Goal: Transaction & Acquisition: Purchase product/service

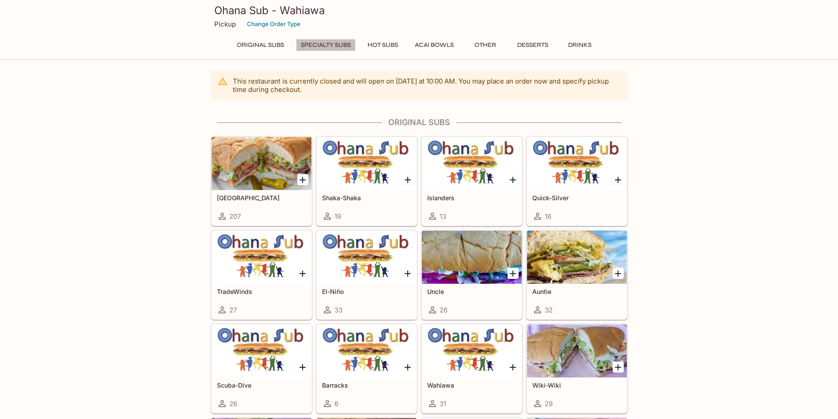
click at [327, 44] on button "Specialty Subs" at bounding box center [326, 45] width 60 height 12
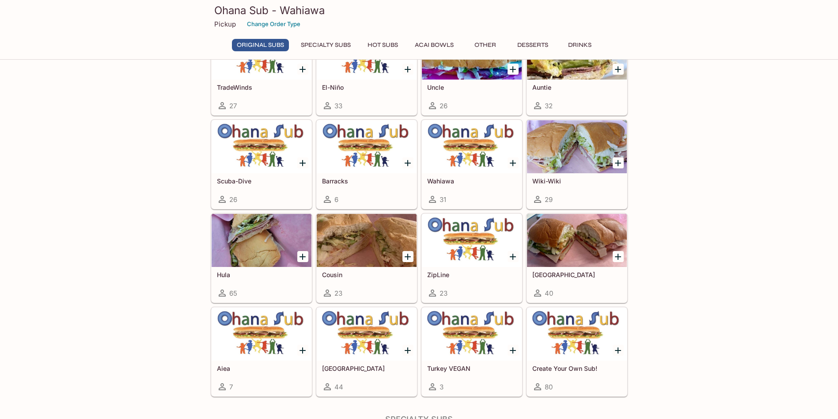
scroll to position [544, 0]
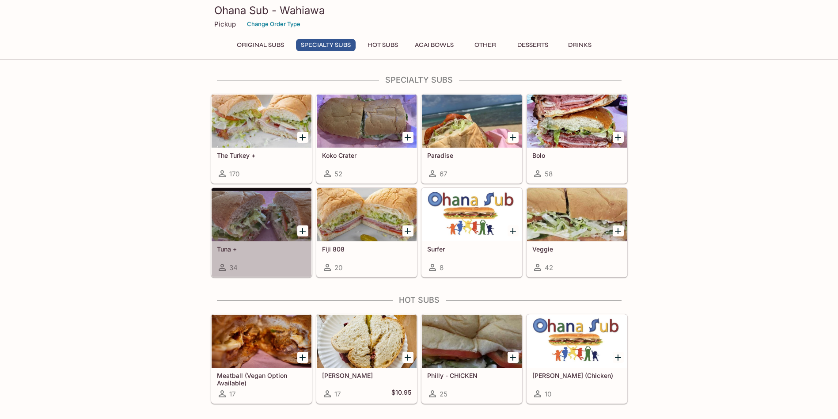
click at [277, 206] on div at bounding box center [262, 214] width 100 height 53
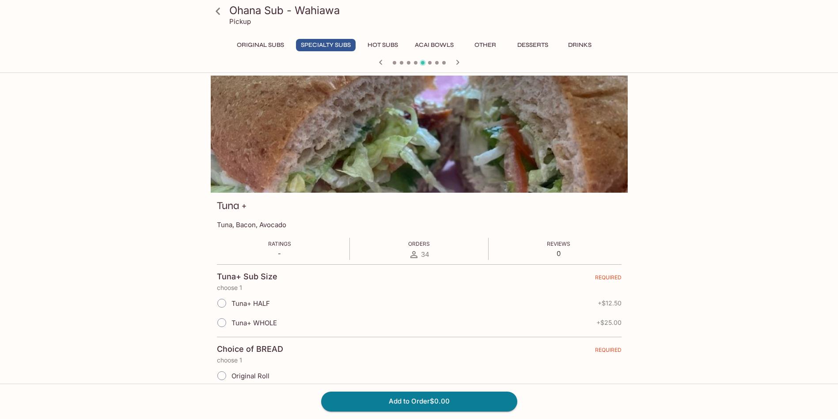
scroll to position [88, 0]
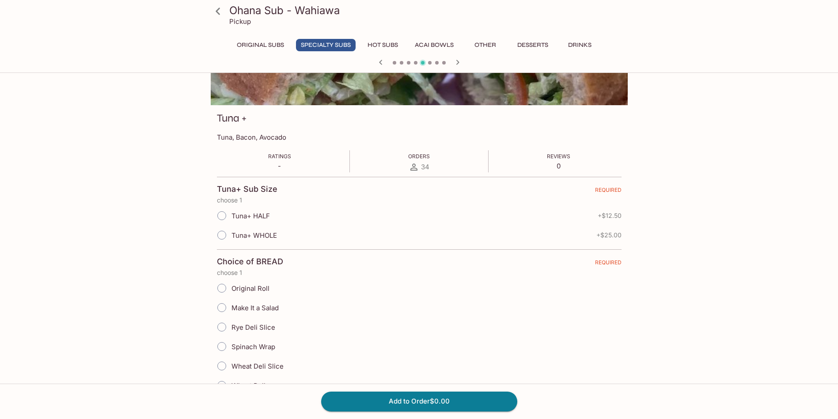
click at [256, 237] on span "Tuna+ WHOLE" at bounding box center [255, 235] width 46 height 8
click at [231, 237] on input "Tuna+ WHOLE" at bounding box center [222, 235] width 19 height 19
radio input "true"
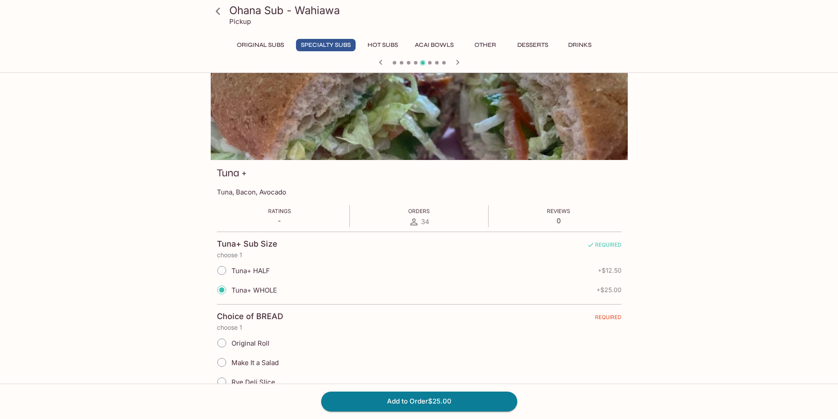
scroll to position [0, 0]
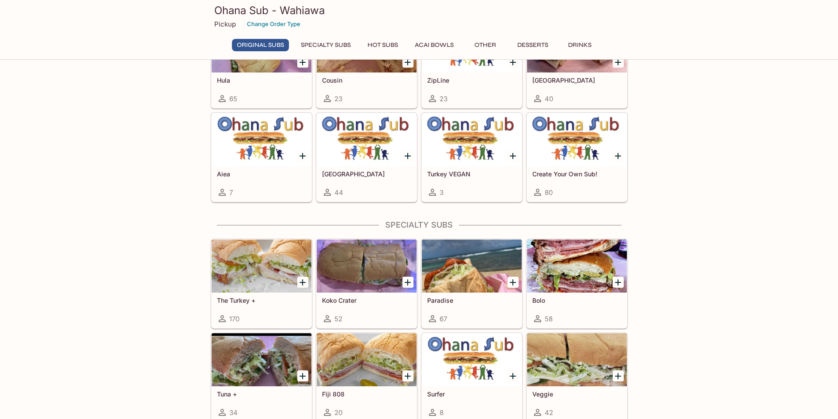
scroll to position [360, 0]
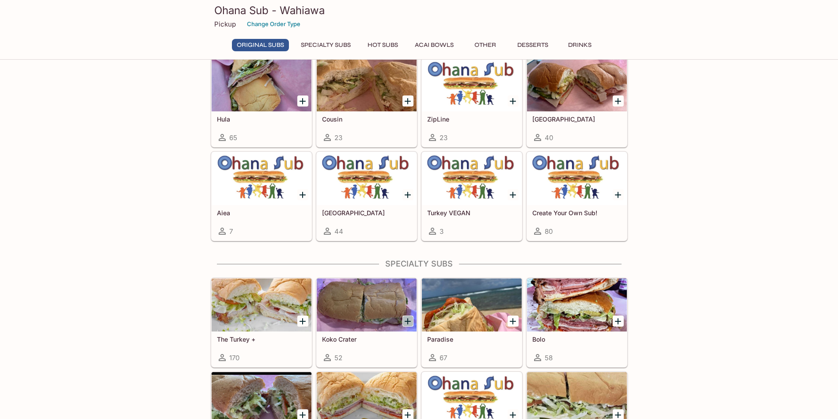
click at [405, 318] on icon "Add Koko Crater" at bounding box center [408, 321] width 11 height 11
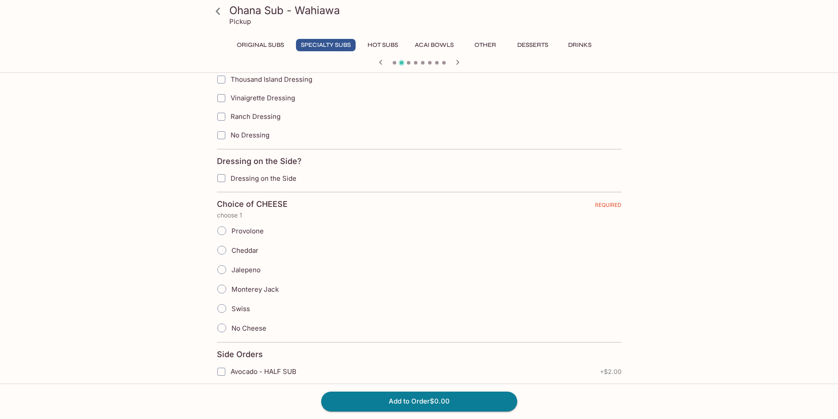
scroll to position [796, 0]
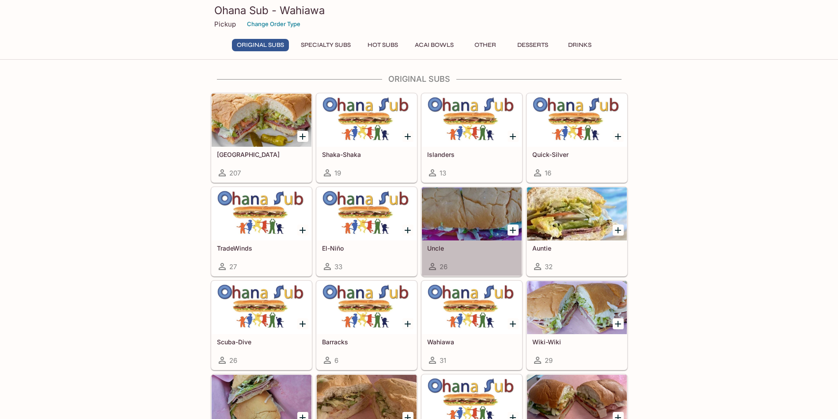
click at [453, 210] on div at bounding box center [472, 213] width 100 height 53
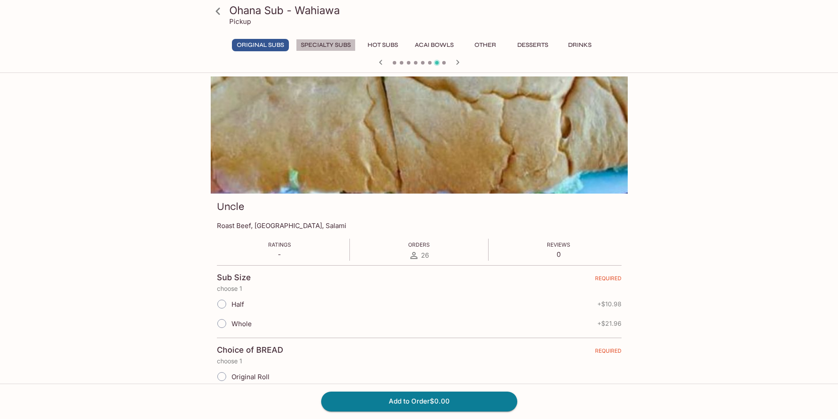
click at [336, 41] on button "Specialty Subs" at bounding box center [326, 45] width 60 height 12
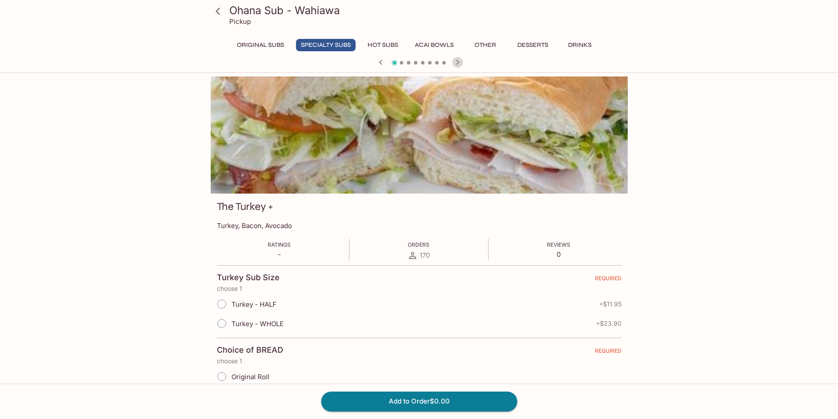
click at [461, 61] on icon "button" at bounding box center [458, 62] width 11 height 11
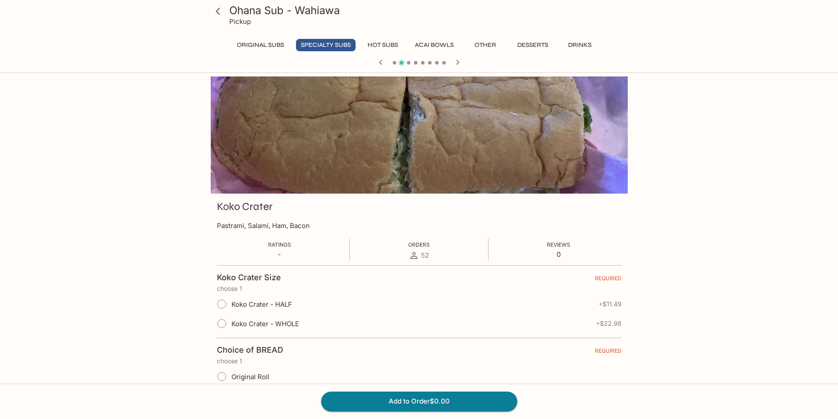
click at [461, 61] on icon "button" at bounding box center [458, 62] width 11 height 11
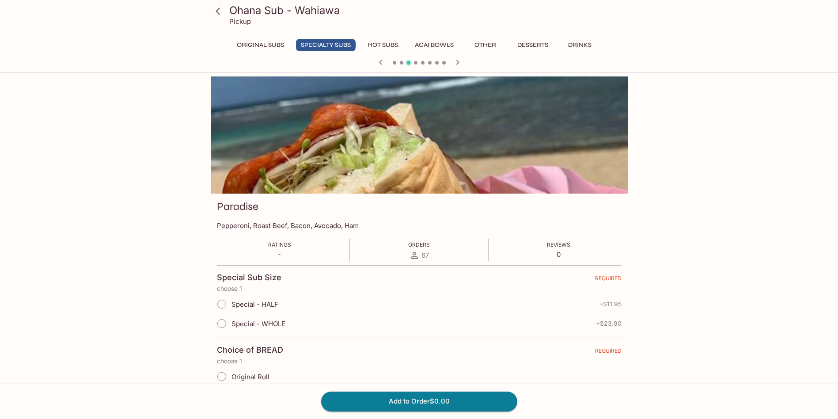
drag, startPoint x: 461, startPoint y: 61, endPoint x: 759, endPoint y: 85, distance: 298.9
click at [759, 85] on div "Ohana Sub - Wahiawa Pickup Original Subs Specialty Subs Hot Subs Acai Bowls Oth…" at bounding box center [419, 285] width 838 height 419
click at [459, 64] on icon "button" at bounding box center [458, 62] width 11 height 11
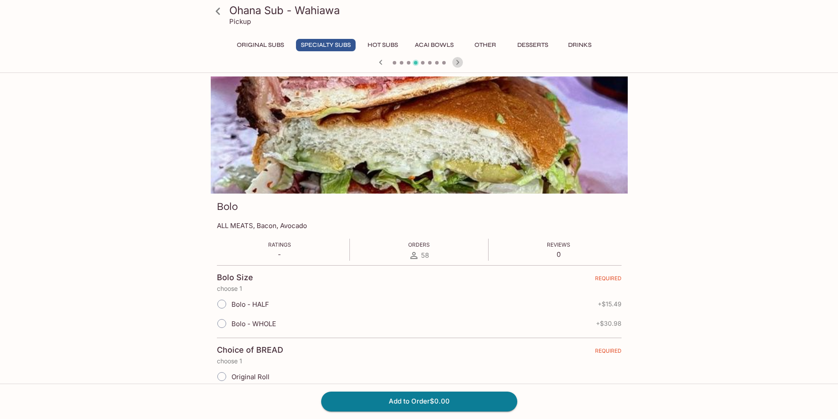
click at [459, 64] on icon "button" at bounding box center [458, 62] width 11 height 11
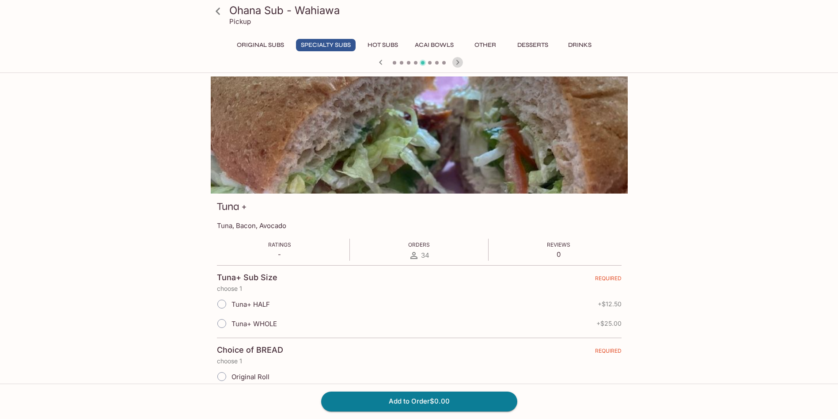
click at [469, 57] on div at bounding box center [419, 63] width 424 height 13
click at [458, 59] on icon "button" at bounding box center [458, 62] width 11 height 11
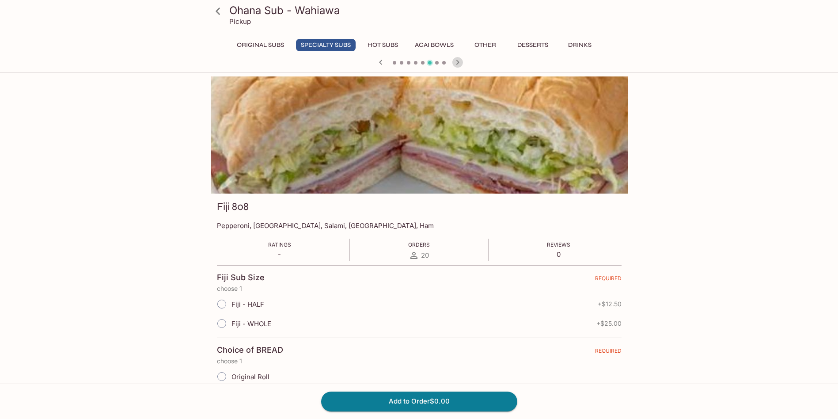
click at [460, 59] on icon "button" at bounding box center [458, 62] width 11 height 11
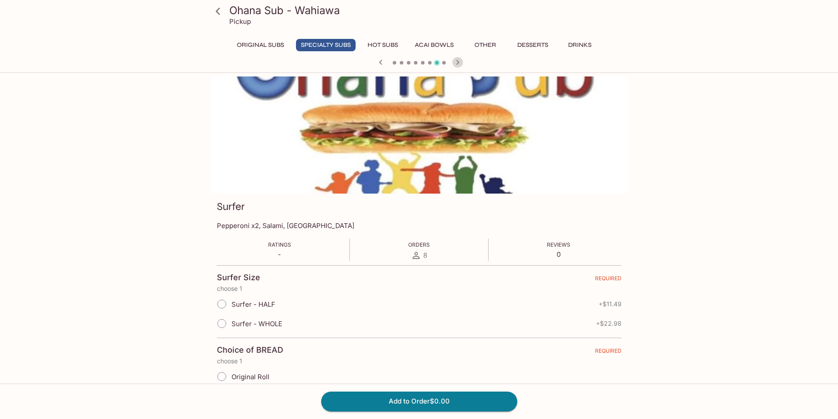
click at [460, 60] on icon "button" at bounding box center [458, 62] width 11 height 11
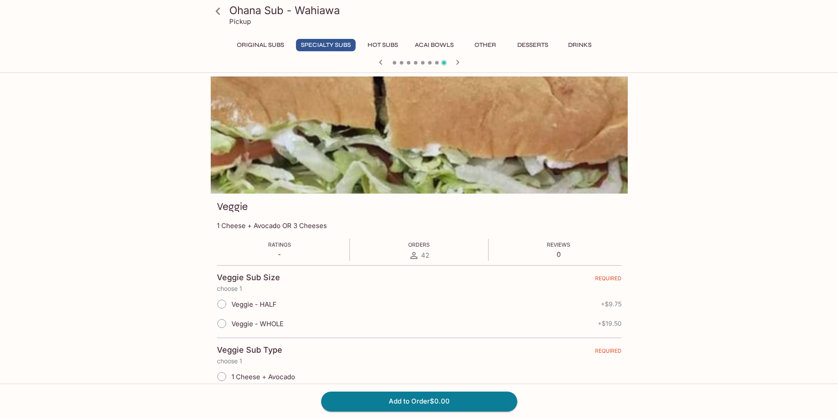
click at [460, 62] on icon "button" at bounding box center [458, 62] width 11 height 11
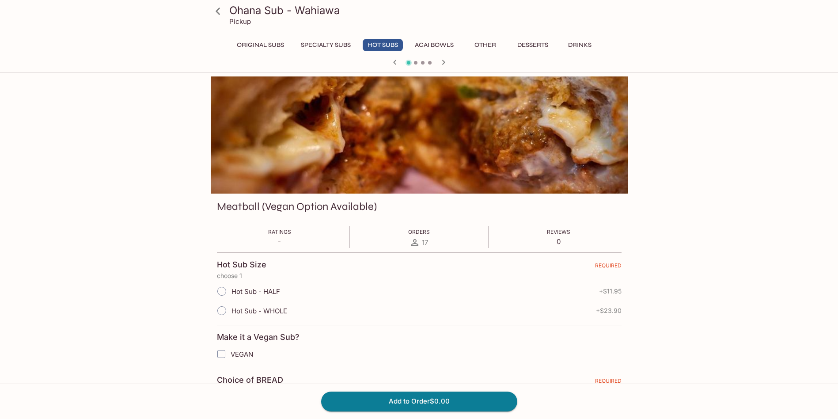
click at [460, 62] on div at bounding box center [419, 63] width 424 height 13
click at [443, 64] on icon "button" at bounding box center [443, 62] width 3 height 5
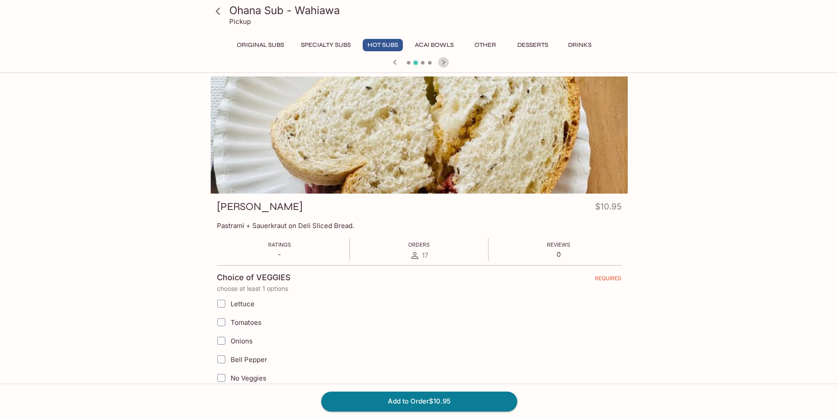
click at [443, 62] on icon "button" at bounding box center [443, 62] width 11 height 11
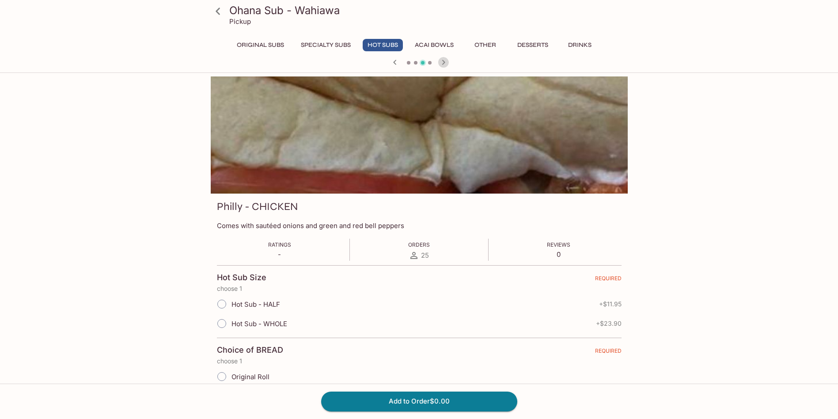
click at [443, 61] on icon "button" at bounding box center [443, 62] width 3 height 5
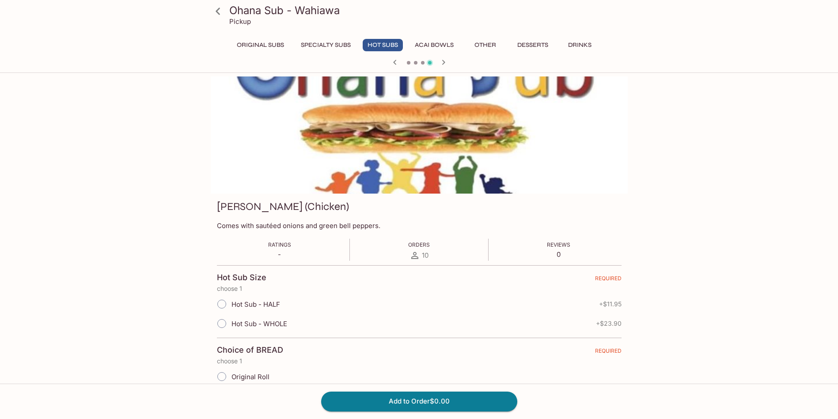
click at [443, 60] on icon "button" at bounding box center [443, 62] width 11 height 11
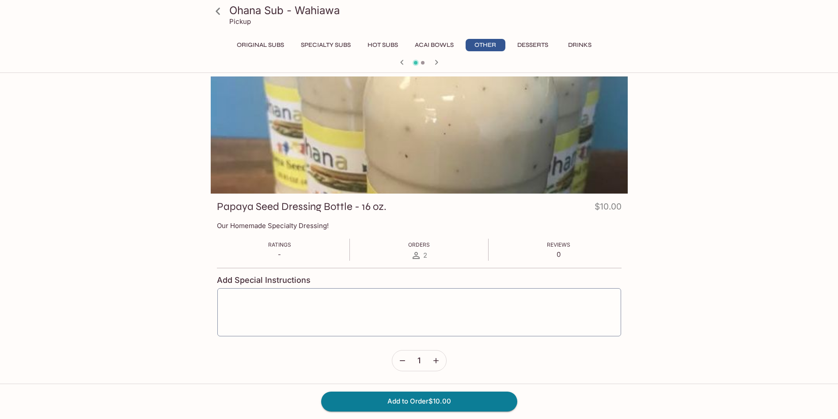
click at [443, 60] on div at bounding box center [419, 63] width 424 height 13
click at [255, 43] on button "Original Subs" at bounding box center [260, 45] width 57 height 12
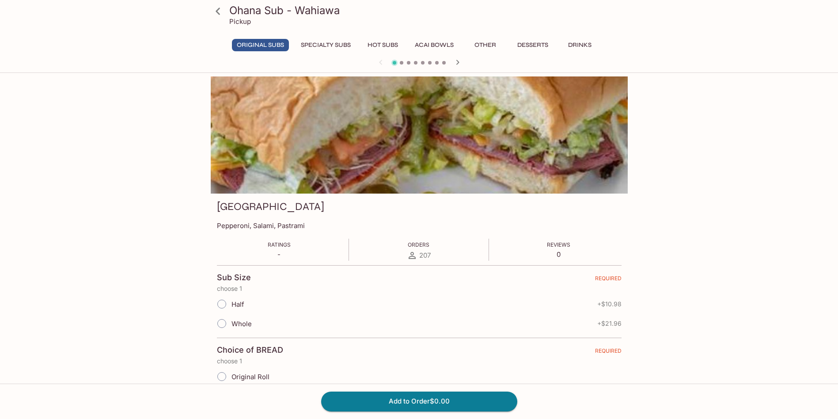
click at [216, 8] on icon at bounding box center [217, 11] width 15 height 15
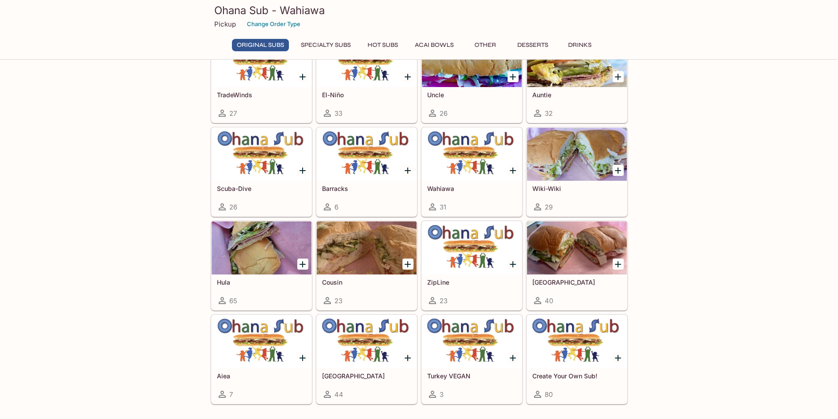
scroll to position [221, 0]
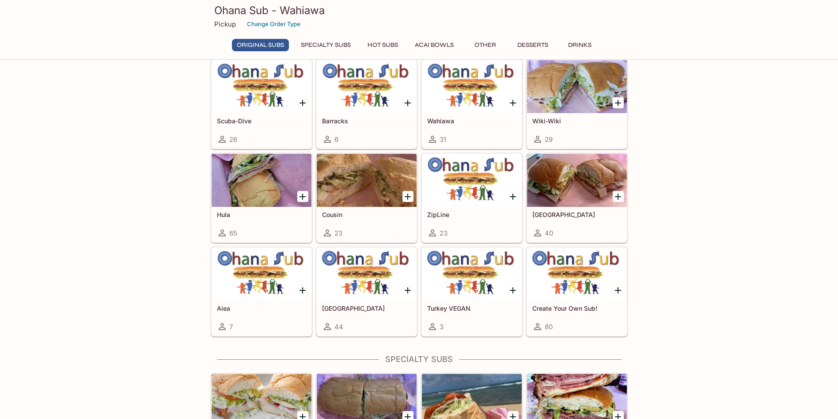
click at [575, 195] on div at bounding box center [577, 180] width 100 height 53
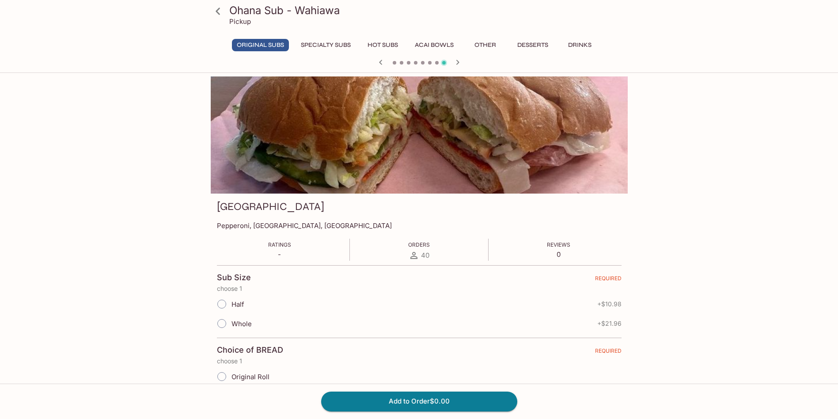
scroll to position [76, 0]
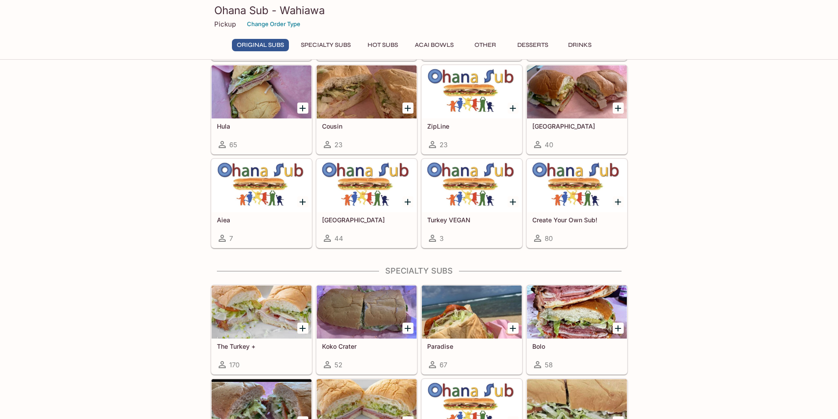
scroll to position [442, 0]
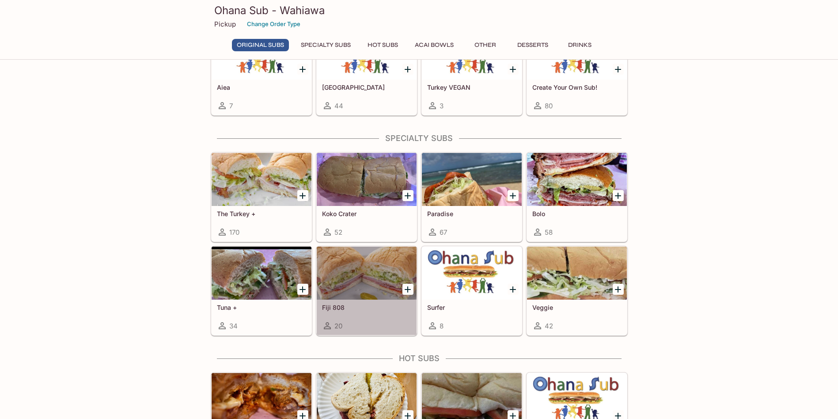
click at [369, 274] on div at bounding box center [367, 273] width 100 height 53
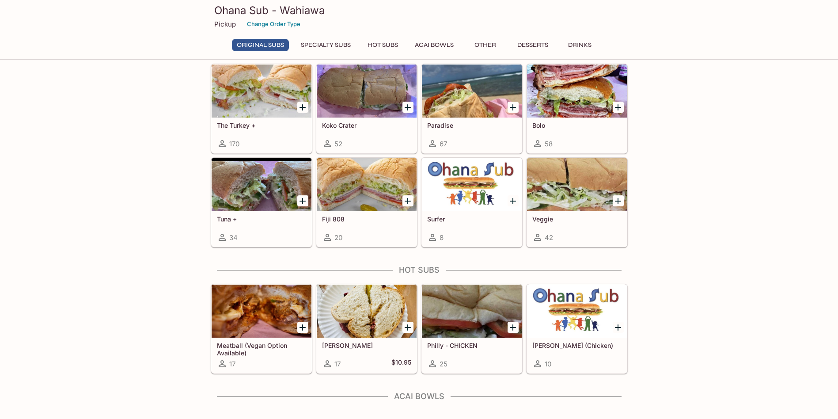
scroll to position [442, 0]
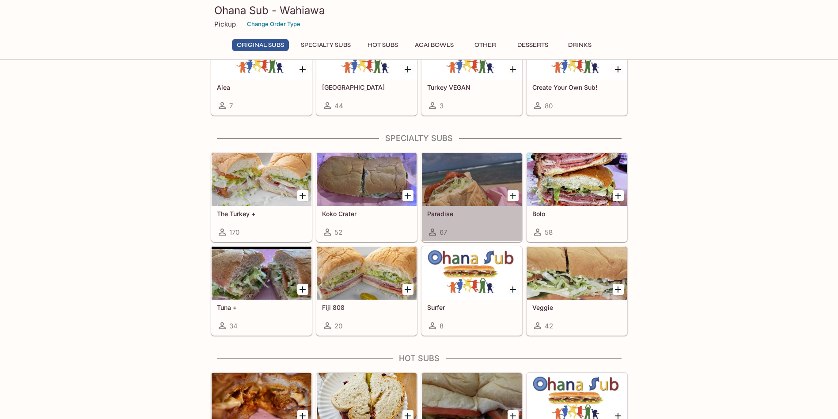
click at [480, 180] on div at bounding box center [472, 179] width 100 height 53
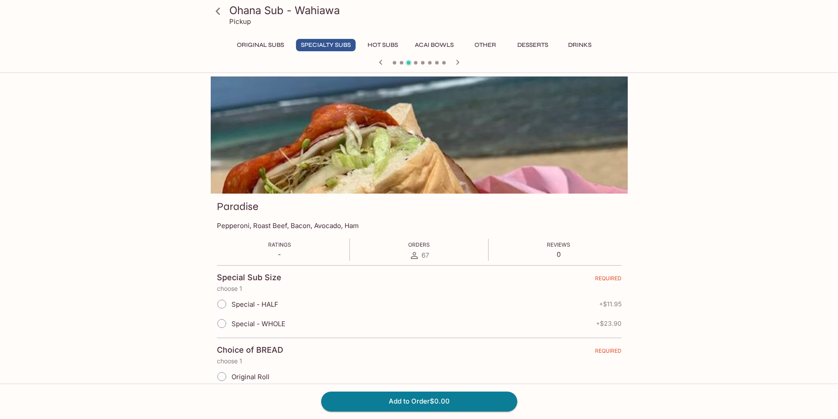
scroll to position [76, 0]
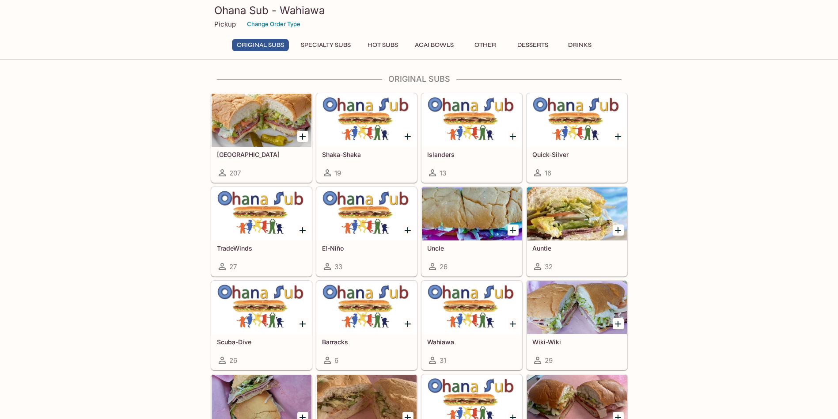
click at [473, 236] on div at bounding box center [472, 213] width 100 height 53
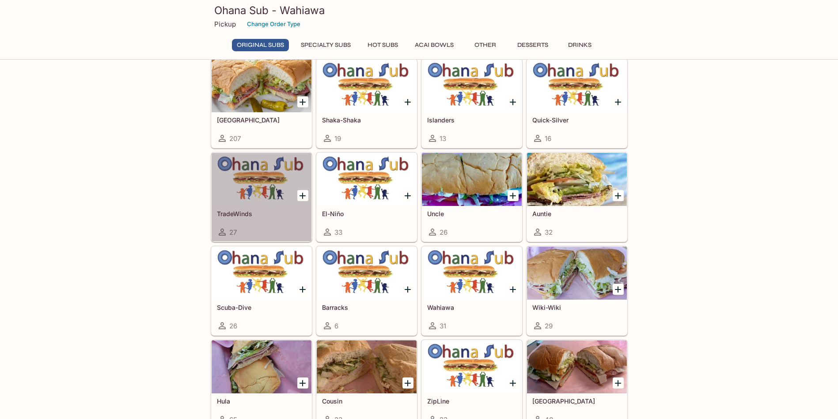
scroll to position [44, 0]
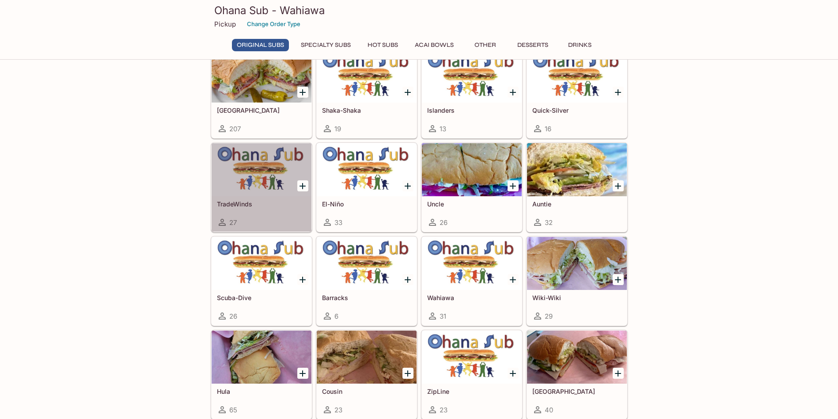
click at [270, 204] on h5 "TradeWinds" at bounding box center [261, 204] width 89 height 8
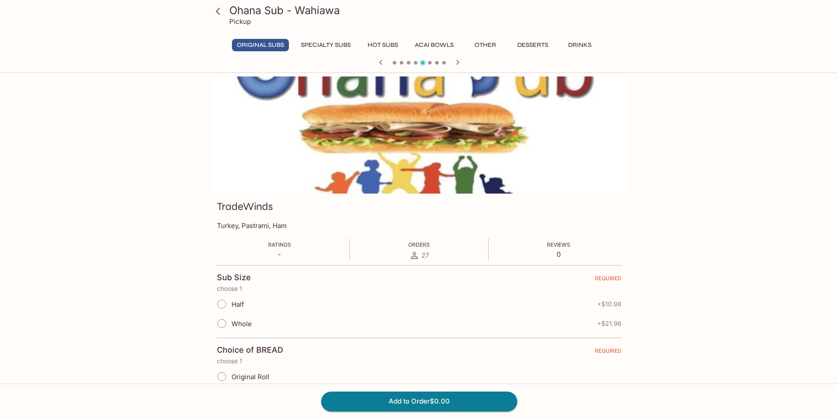
scroll to position [7, 0]
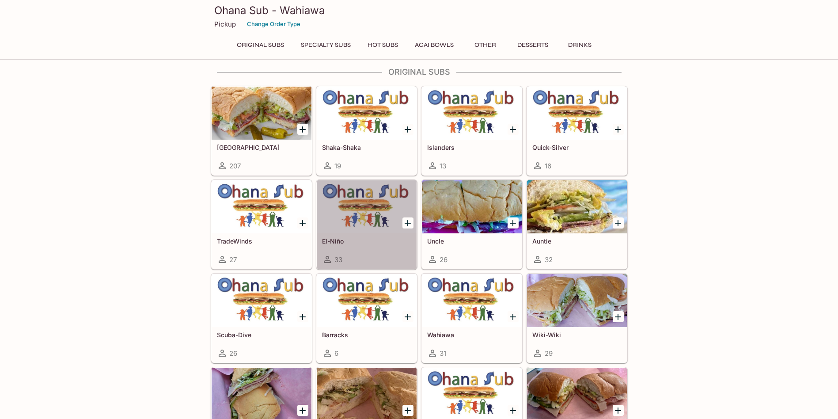
click at [348, 218] on div at bounding box center [367, 206] width 100 height 53
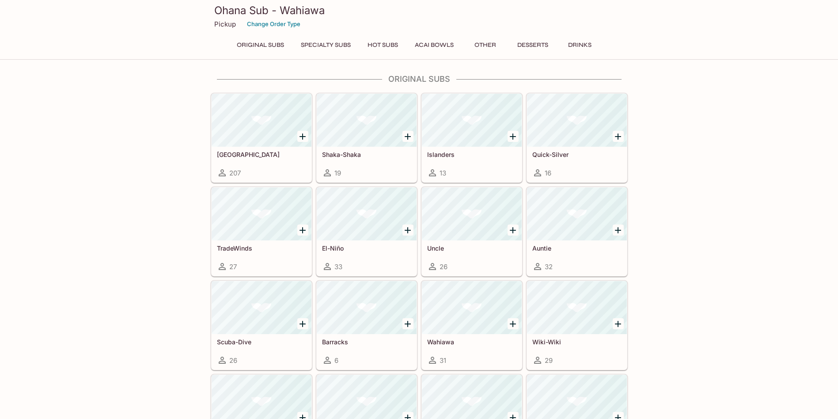
scroll to position [7, 0]
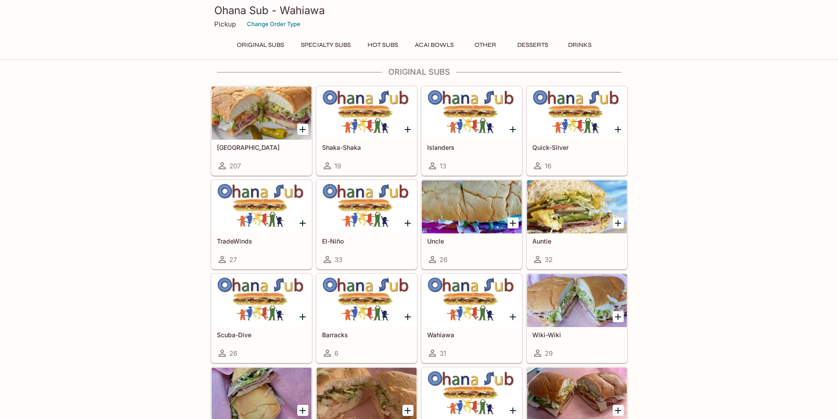
click at [370, 316] on div at bounding box center [367, 300] width 100 height 53
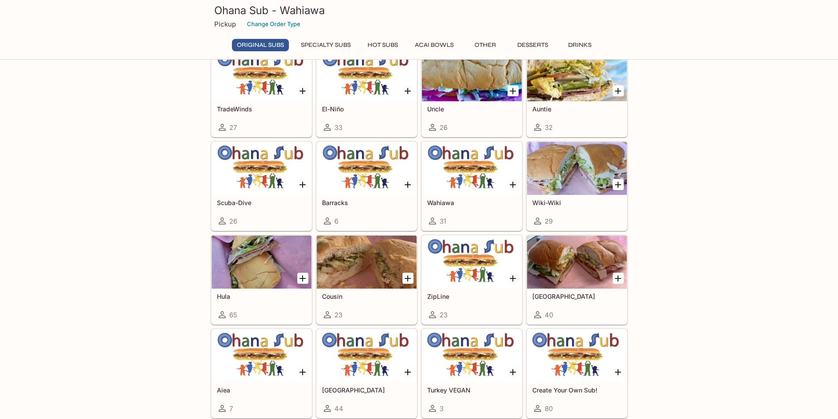
click at [457, 202] on h5 "Wahiawa" at bounding box center [471, 203] width 89 height 8
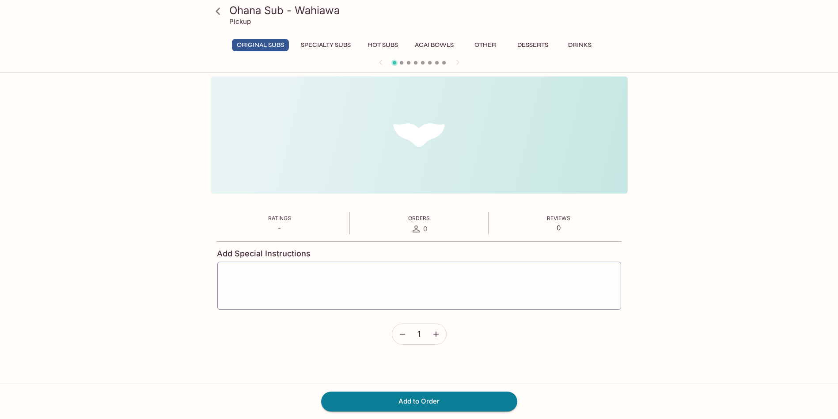
scroll to position [76, 0]
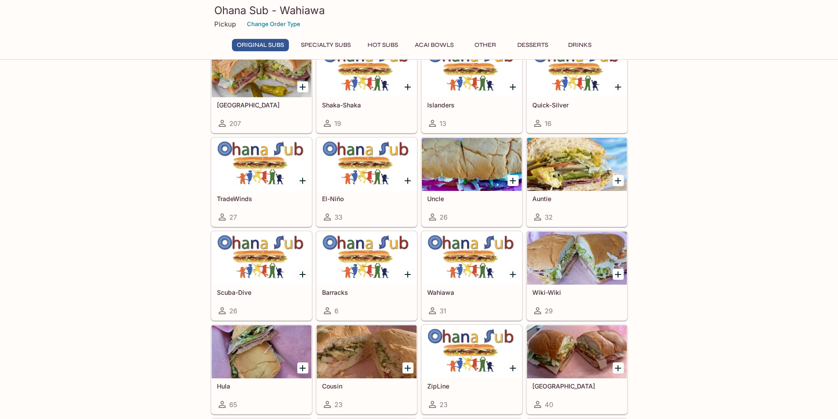
scroll to position [44, 0]
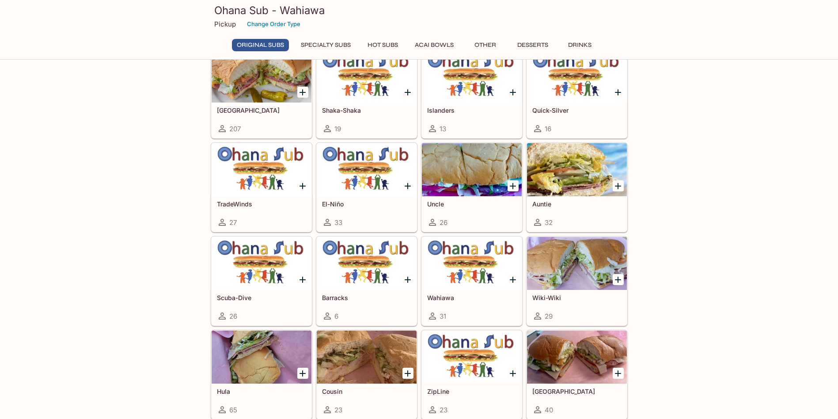
click at [574, 270] on div at bounding box center [577, 263] width 100 height 53
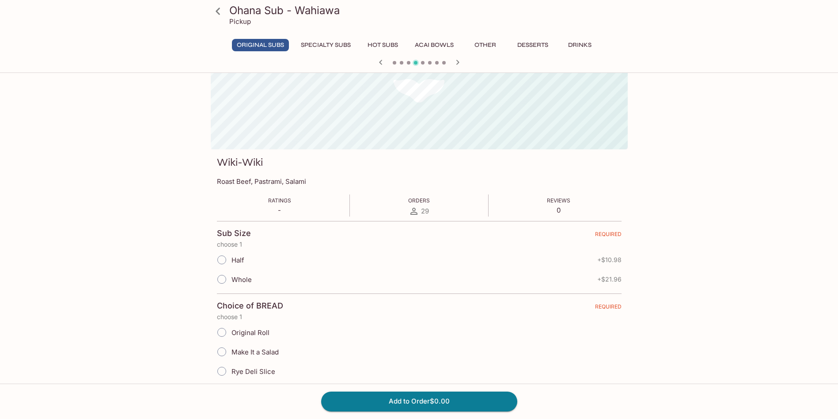
scroll to position [76, 0]
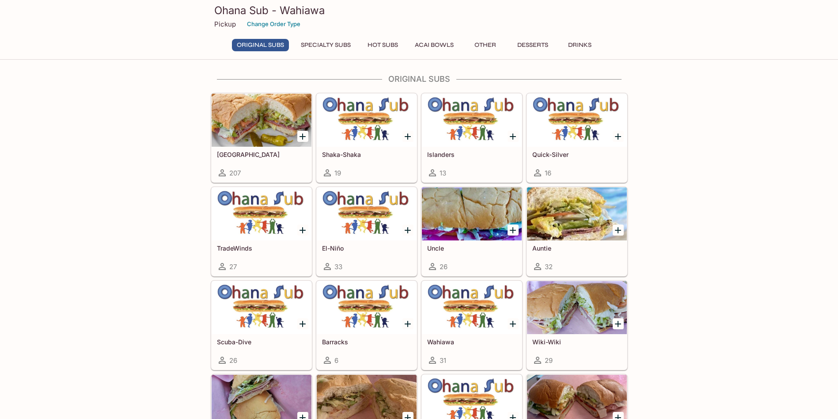
click at [583, 156] on h5 "Quick-Silver" at bounding box center [577, 155] width 89 height 8
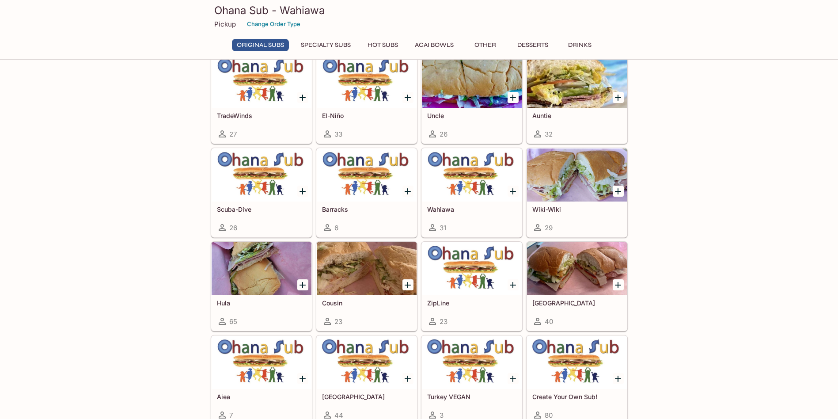
click at [247, 309] on div "Hula 65" at bounding box center [262, 312] width 100 height 35
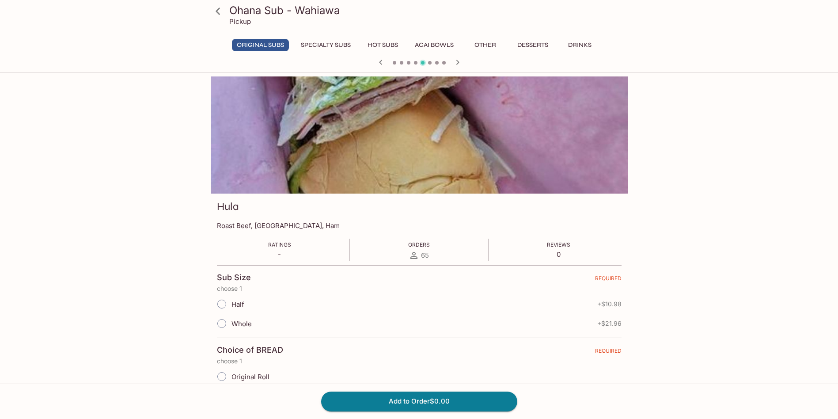
scroll to position [76, 0]
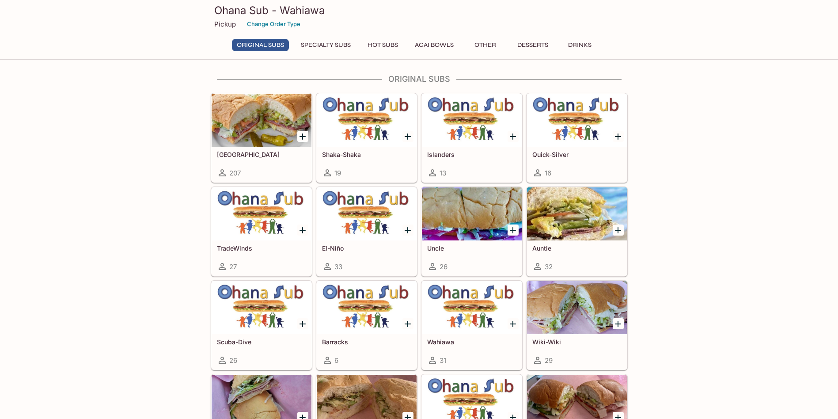
scroll to position [265, 0]
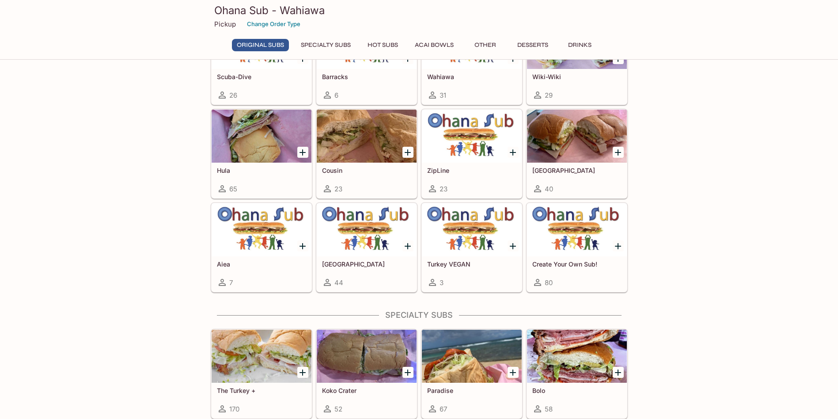
click at [249, 360] on div at bounding box center [262, 356] width 100 height 53
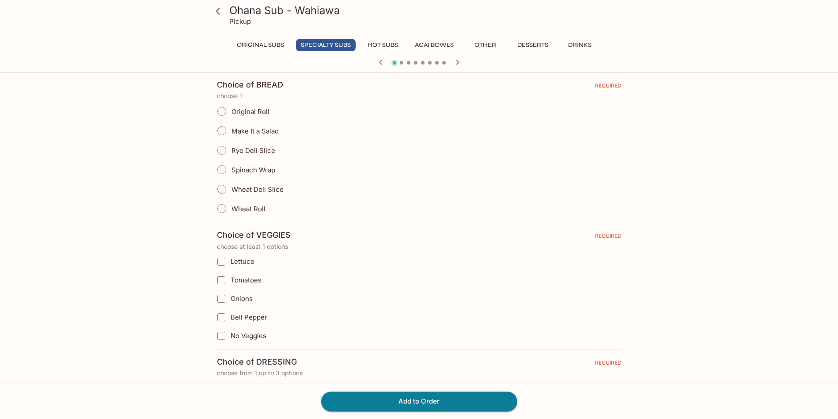
scroll to position [1331, 0]
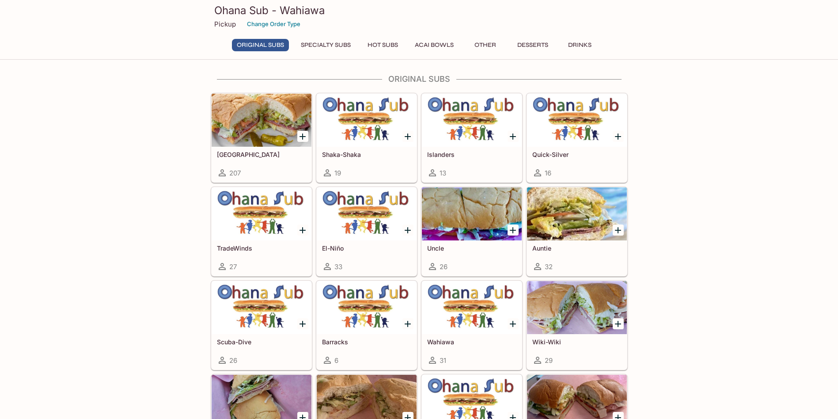
scroll to position [221, 0]
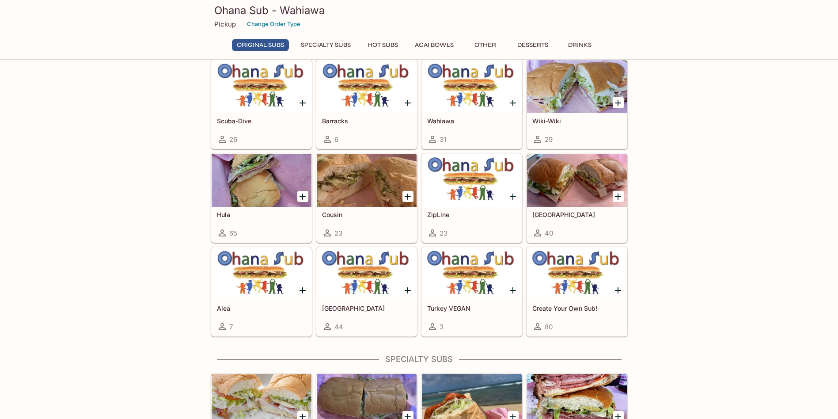
click at [254, 292] on div at bounding box center [262, 274] width 100 height 53
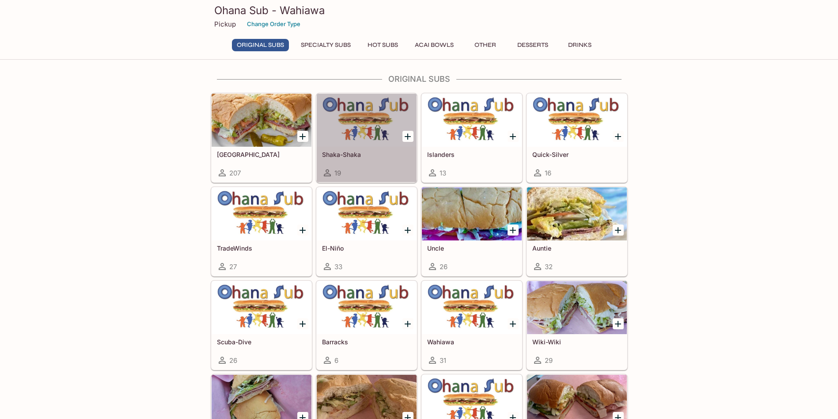
click at [369, 153] on h5 "Shaka-Shaka" at bounding box center [366, 155] width 89 height 8
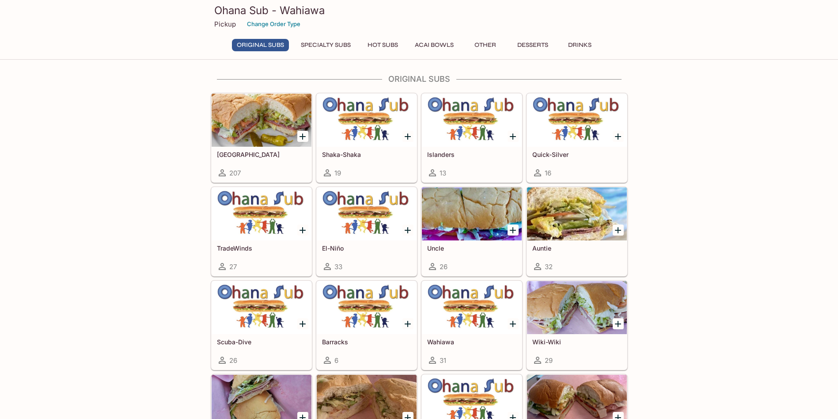
scroll to position [177, 0]
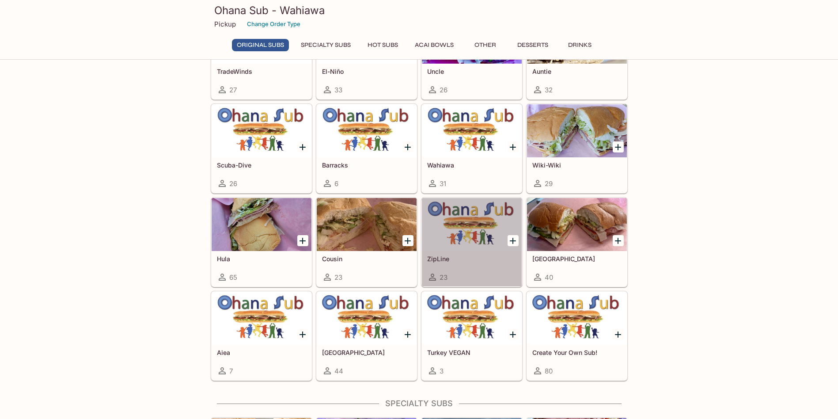
click at [454, 253] on div "ZipLine 23" at bounding box center [472, 268] width 100 height 35
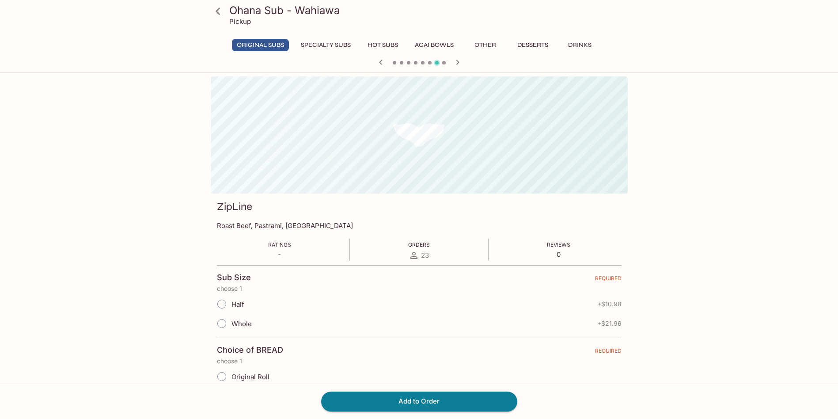
scroll to position [76, 0]
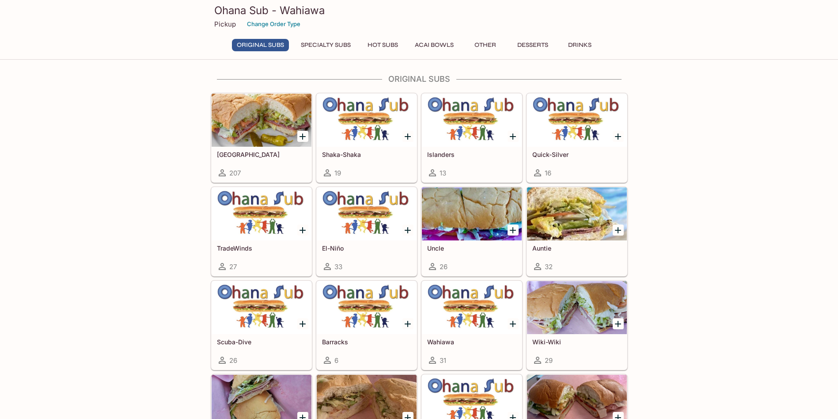
scroll to position [177, 0]
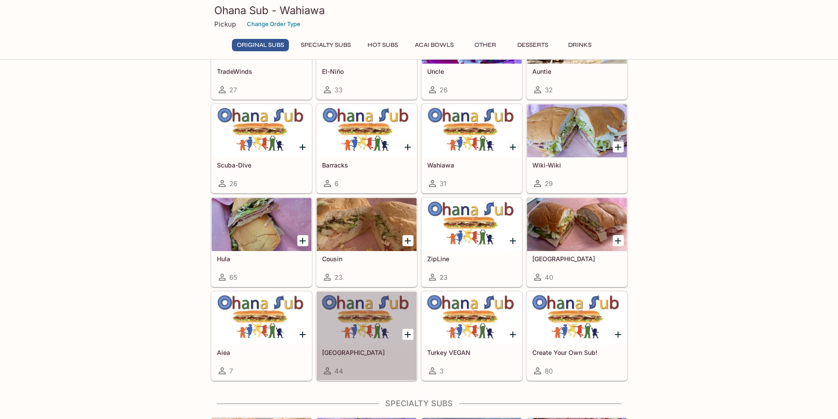
click at [364, 309] on div at bounding box center [367, 318] width 100 height 53
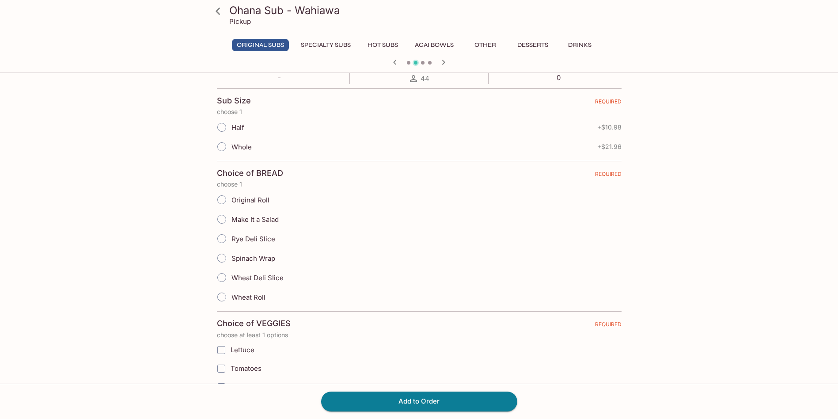
scroll to position [1331, 0]
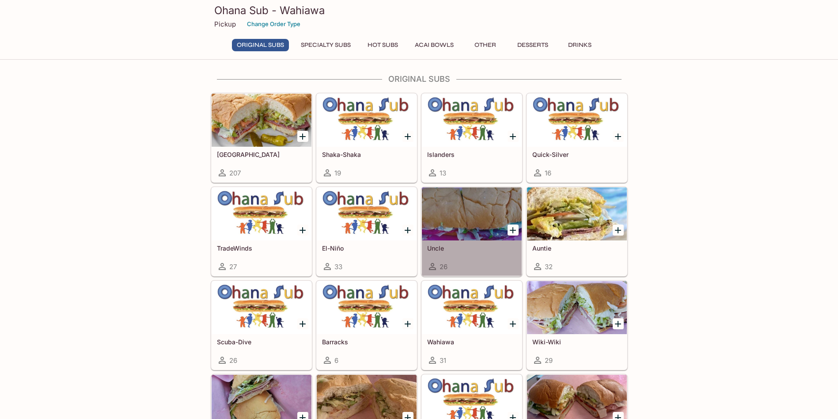
click at [493, 217] on div at bounding box center [472, 213] width 100 height 53
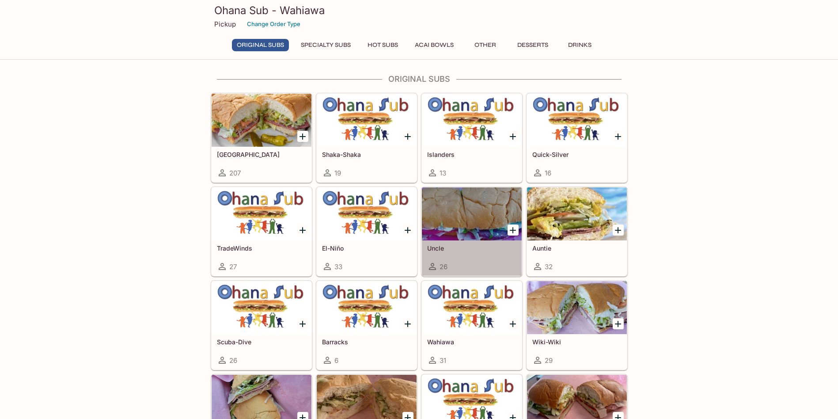
click at [478, 251] on h5 "Uncle" at bounding box center [471, 248] width 89 height 8
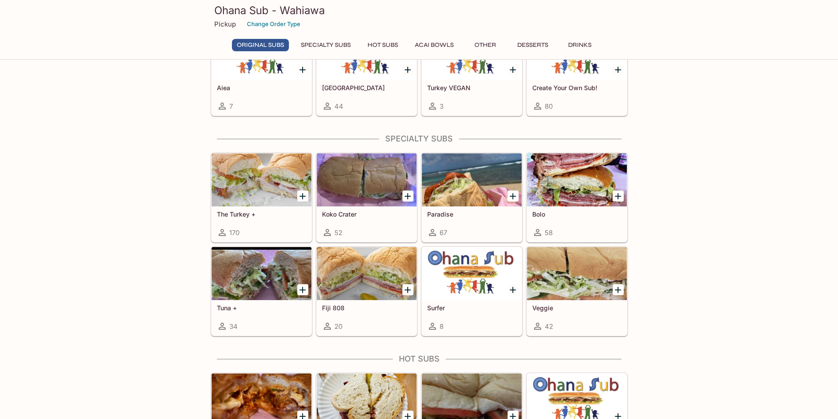
scroll to position [442, 0]
click at [363, 227] on div "52" at bounding box center [366, 232] width 89 height 11
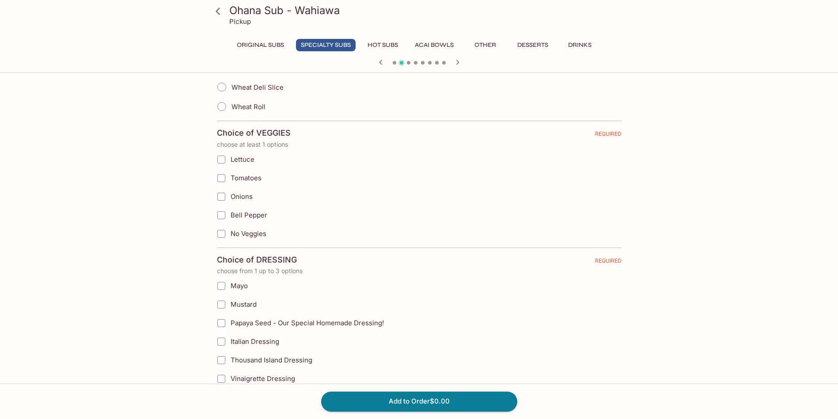
scroll to position [226, 0]
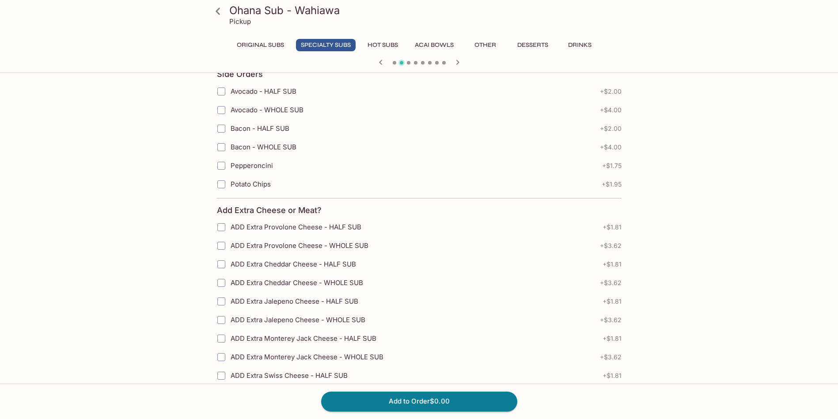
scroll to position [796, 0]
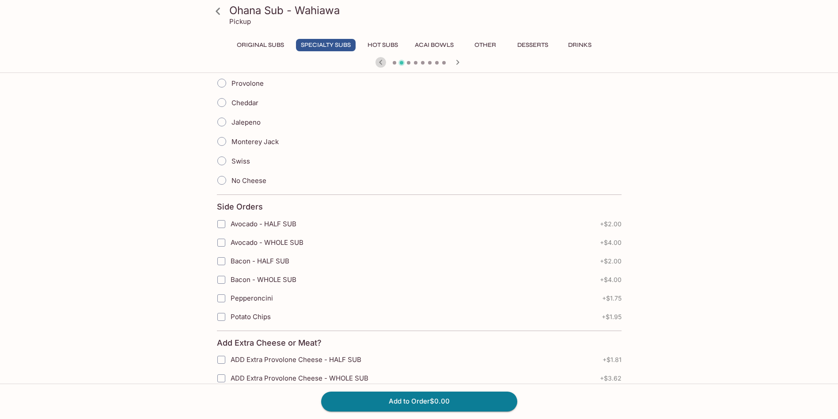
click at [379, 65] on icon "button" at bounding box center [381, 62] width 11 height 11
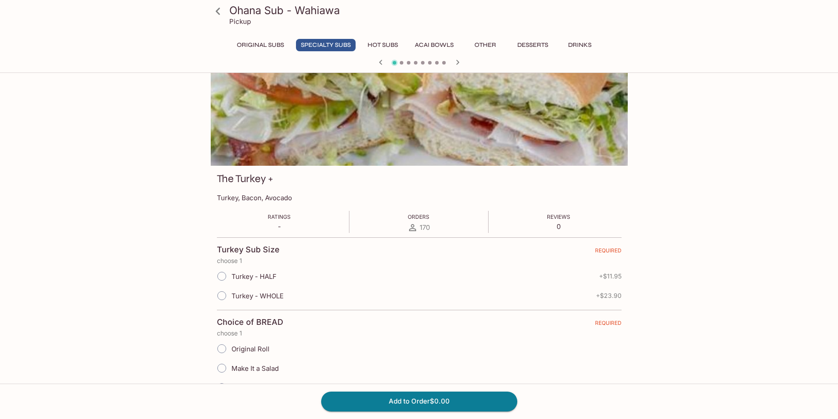
scroll to position [0, 0]
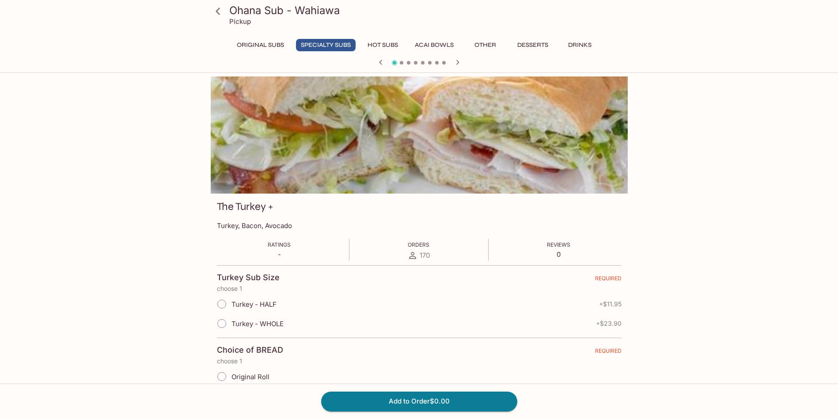
click at [459, 65] on icon "button" at bounding box center [458, 62] width 11 height 11
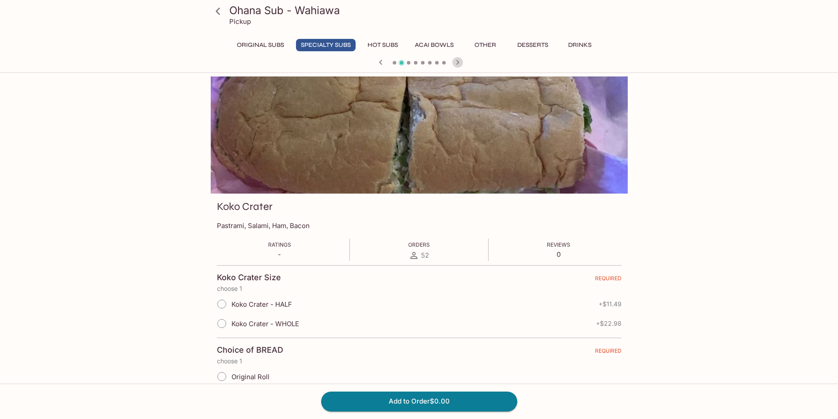
click at [459, 65] on icon "button" at bounding box center [458, 62] width 11 height 11
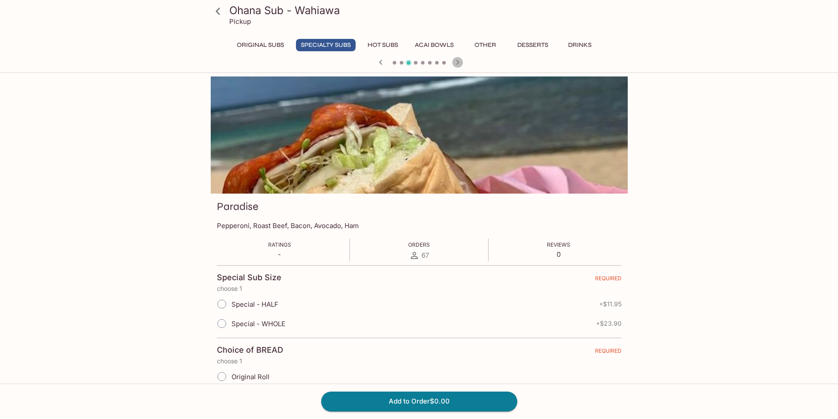
click at [460, 65] on icon "button" at bounding box center [458, 62] width 11 height 11
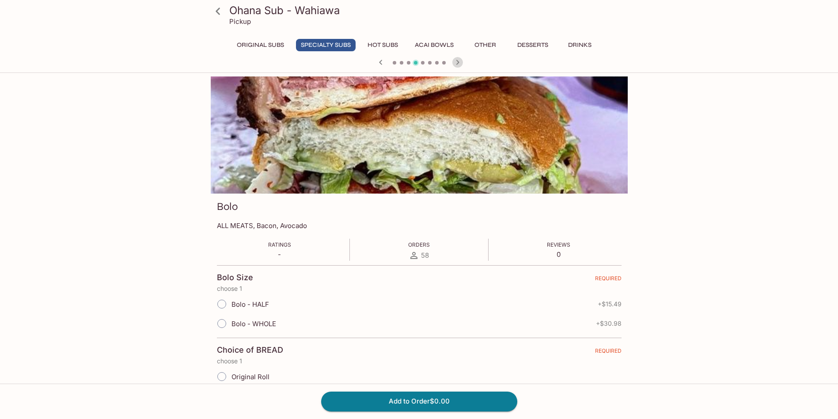
click at [460, 65] on icon "button" at bounding box center [458, 62] width 11 height 11
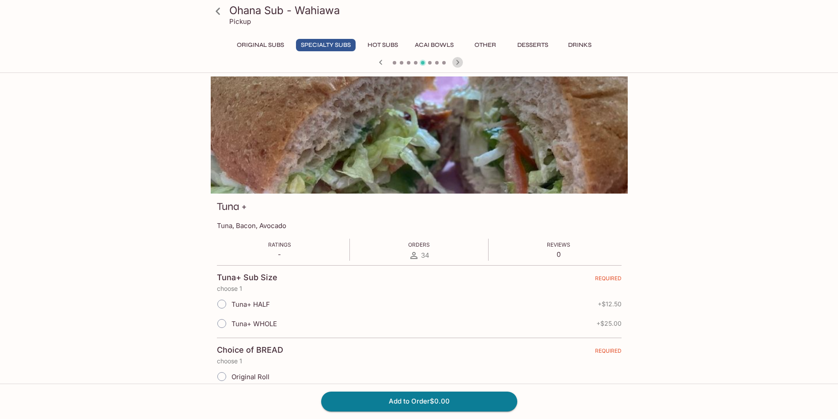
click at [460, 65] on icon "button" at bounding box center [458, 62] width 11 height 11
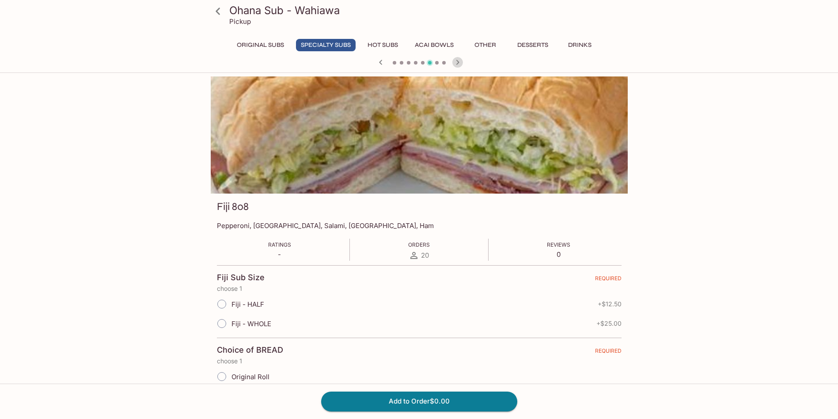
click at [460, 66] on icon "button" at bounding box center [458, 62] width 11 height 11
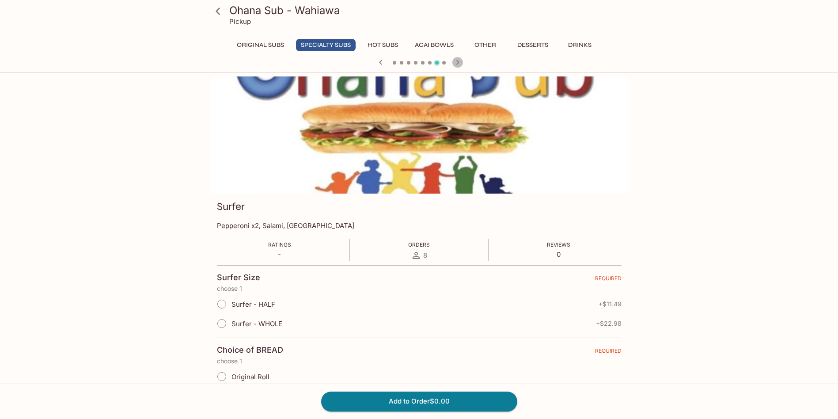
click at [461, 66] on icon "button" at bounding box center [458, 62] width 11 height 11
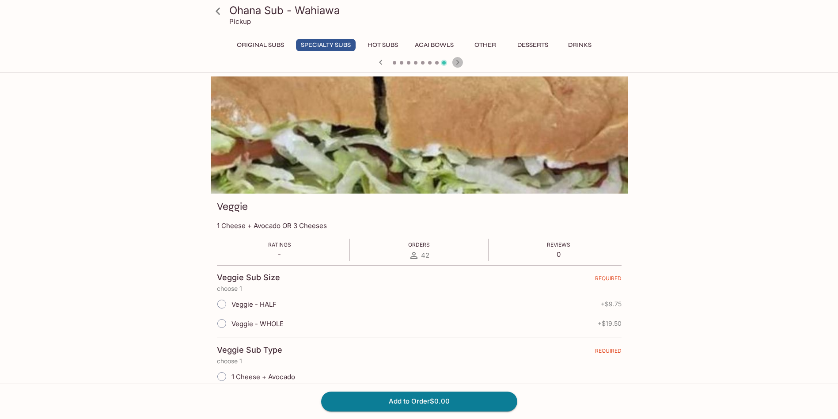
click at [461, 66] on icon "button" at bounding box center [458, 62] width 11 height 11
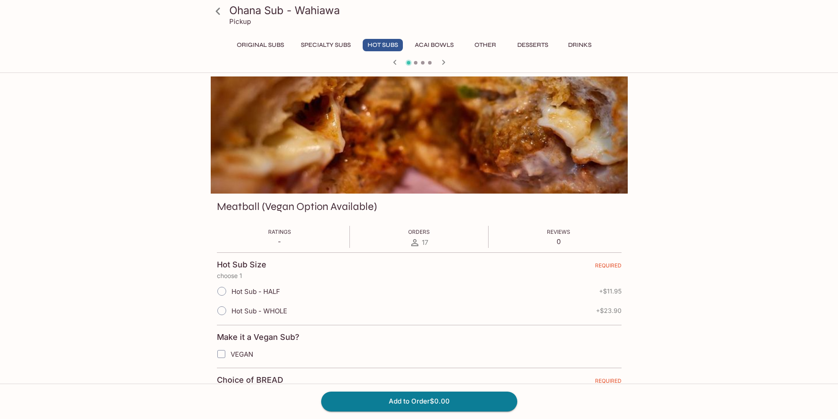
click at [461, 67] on div at bounding box center [419, 63] width 424 height 13
click at [338, 44] on button "Specialty Subs" at bounding box center [326, 45] width 60 height 12
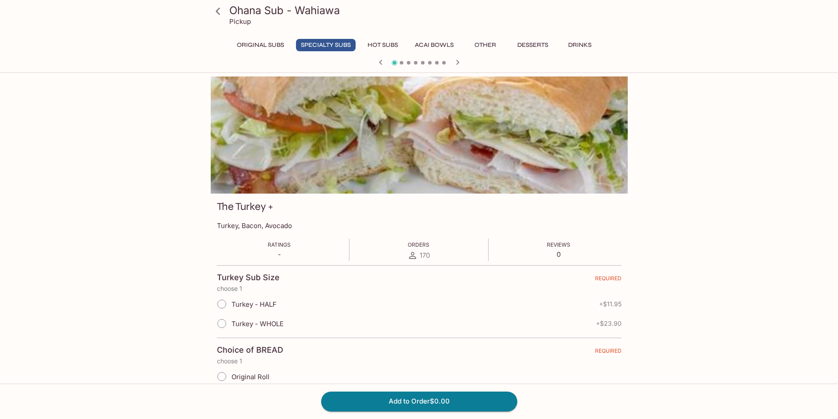
click at [457, 60] on icon "button" at bounding box center [458, 62] width 11 height 11
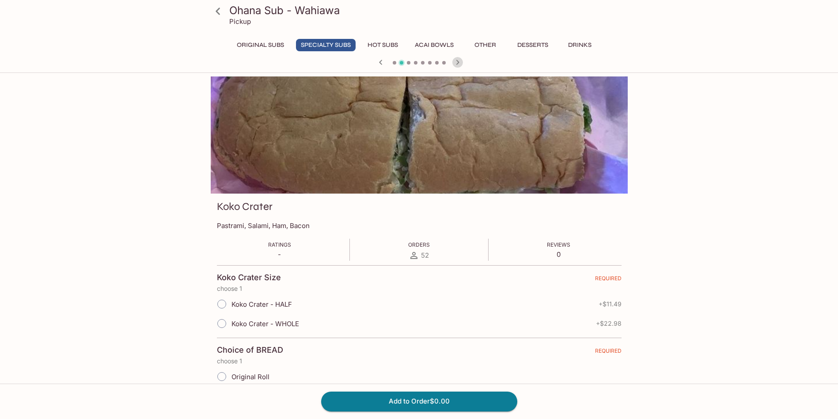
click at [457, 60] on icon "button" at bounding box center [457, 62] width 3 height 5
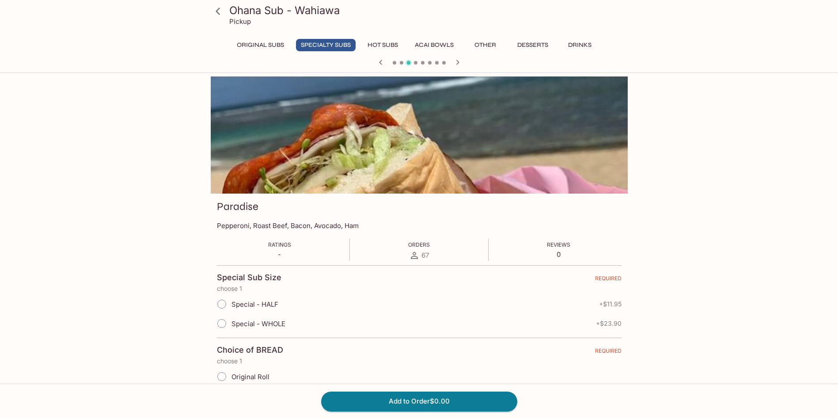
click at [381, 61] on icon "button" at bounding box center [380, 62] width 3 height 5
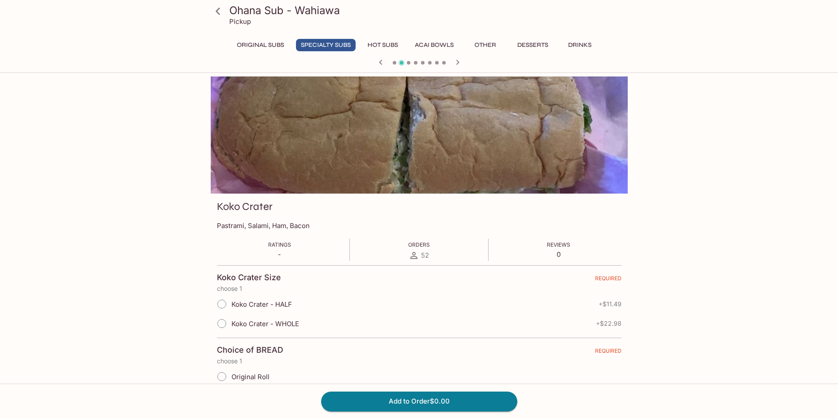
click at [461, 66] on icon "button" at bounding box center [458, 62] width 11 height 11
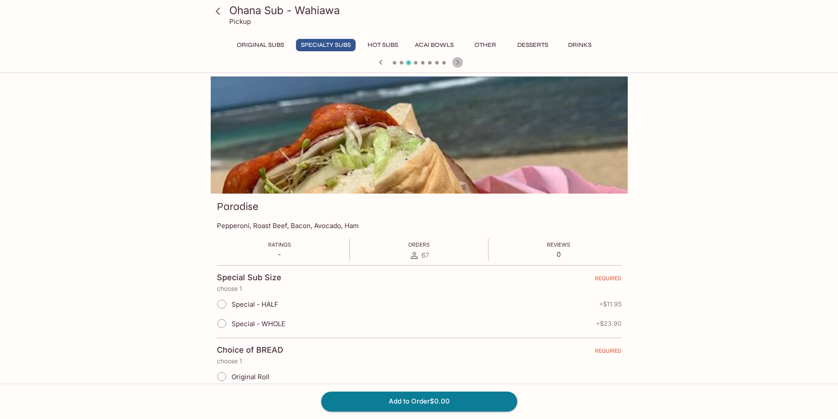
click at [459, 67] on icon "button" at bounding box center [458, 62] width 11 height 11
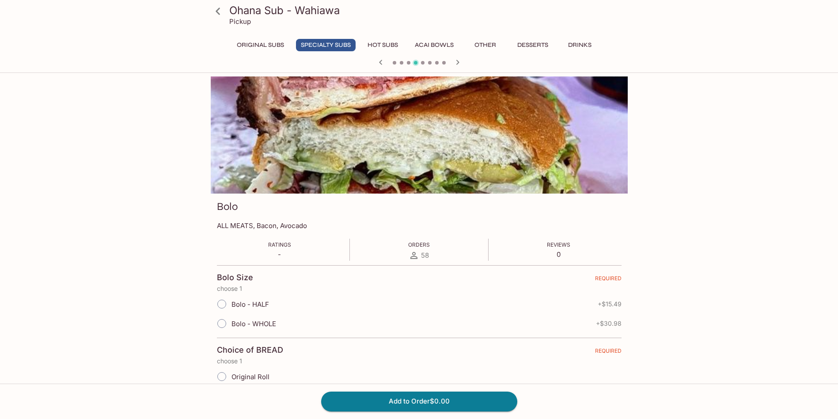
click at [457, 60] on icon "button" at bounding box center [458, 62] width 11 height 11
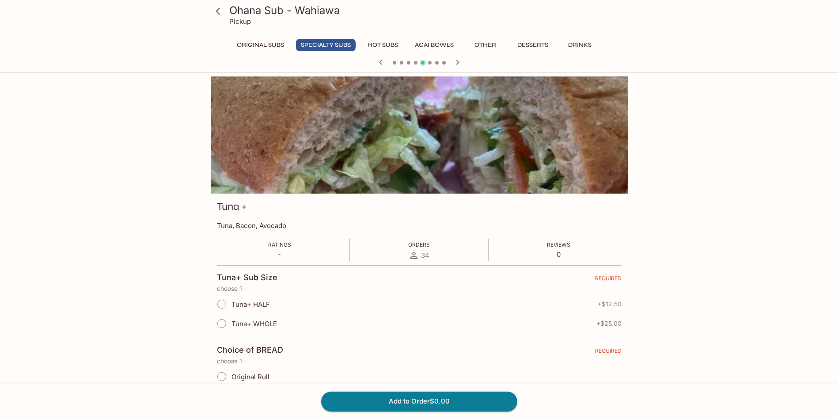
click at [385, 60] on icon "button" at bounding box center [381, 62] width 11 height 11
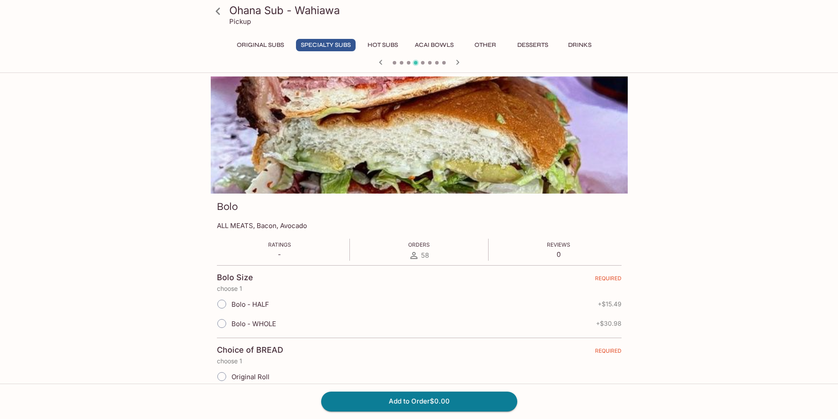
click at [455, 62] on icon "button" at bounding box center [458, 62] width 11 height 11
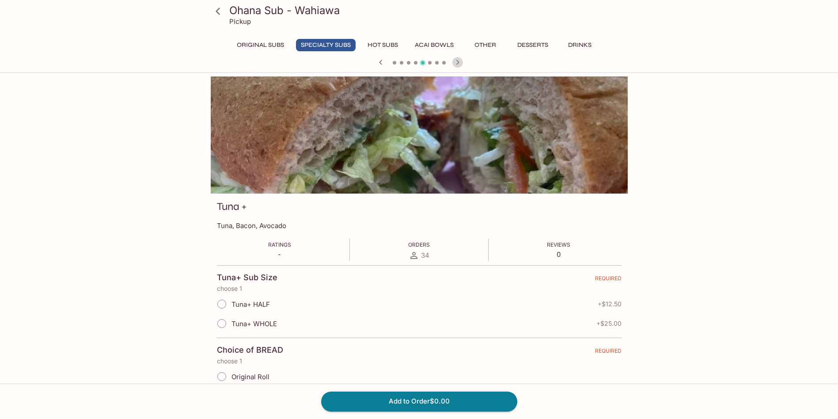
click at [455, 62] on icon "button" at bounding box center [458, 62] width 11 height 11
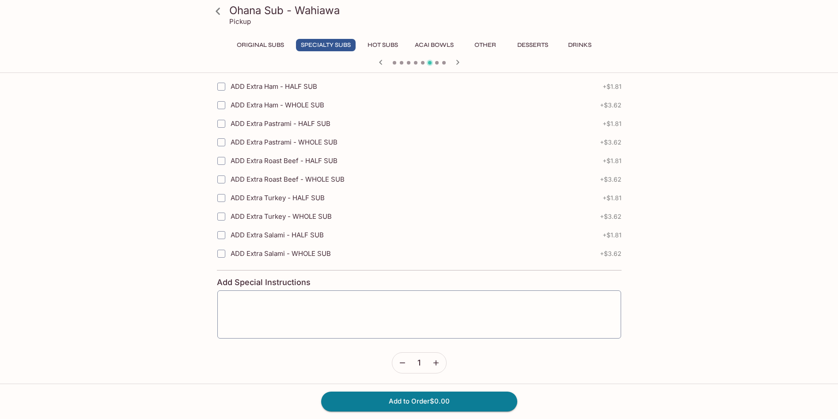
scroll to position [1331, 0]
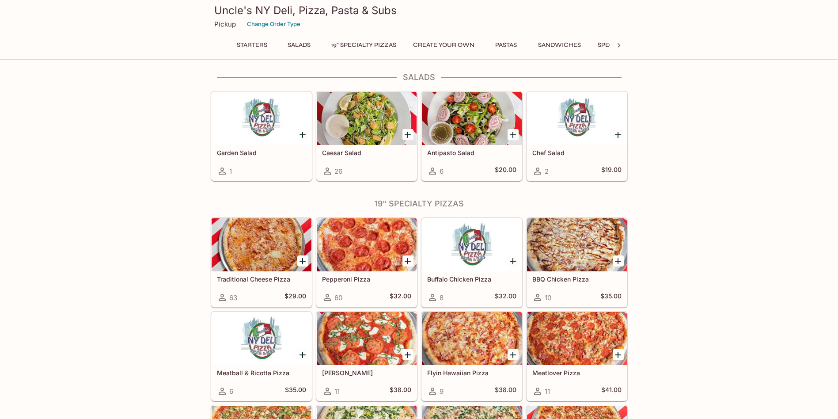
scroll to position [222, 0]
